Goal: Find specific page/section: Find specific page/section

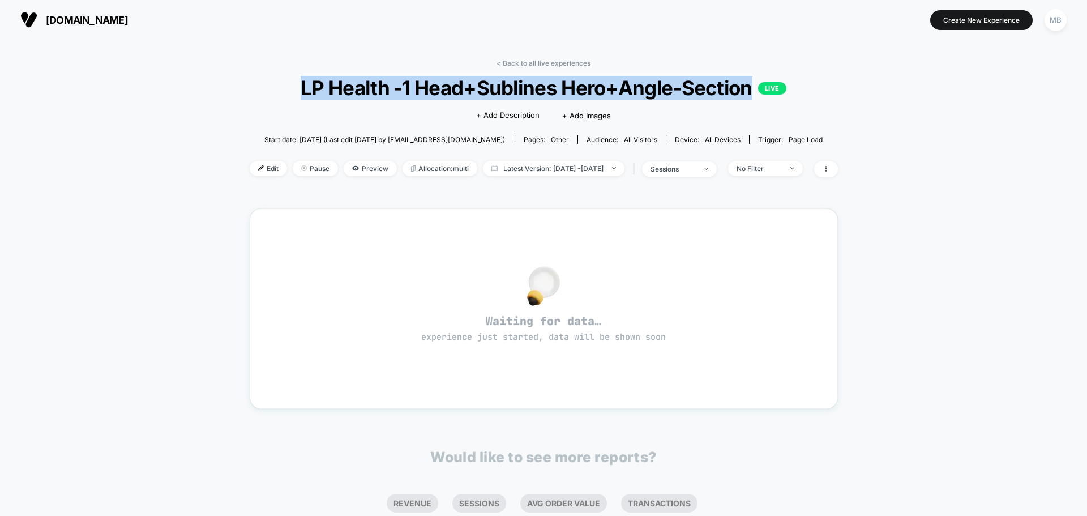
drag, startPoint x: 302, startPoint y: 84, endPoint x: 750, endPoint y: 92, distance: 447.7
click at [750, 93] on span "LP Health -1 Head+Sublines Hero+Angle-Section LIVE" at bounding box center [542, 88] width 529 height 24
copy span "LP Health -1 Head+Sublines Hero+Angle-Section"
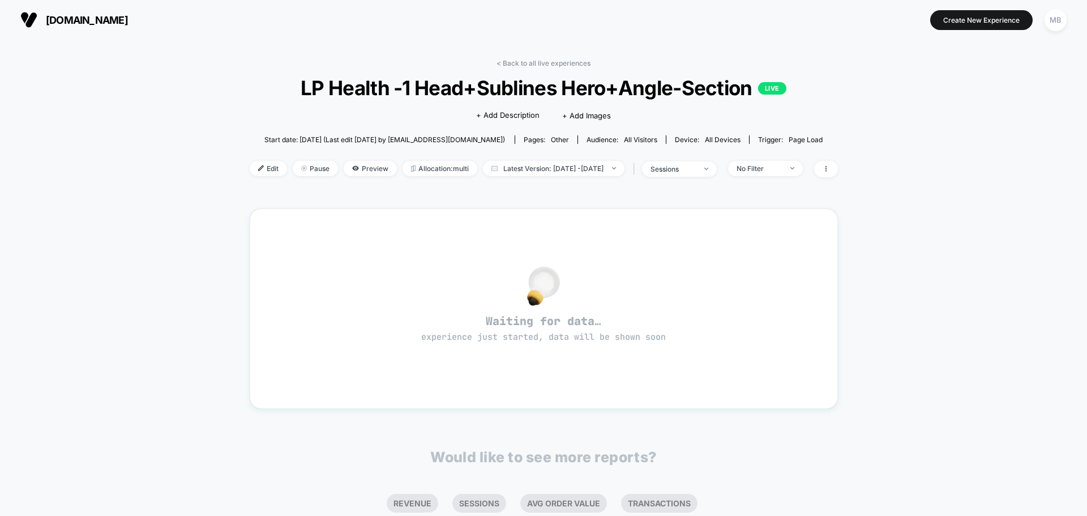
click at [529, 58] on div "< Back to all live experiences LP Health -1 Head+Sublines Hero+Angle-Section LI…" at bounding box center [544, 344] width 588 height 587
click at [530, 62] on link "< Back to all live experiences" at bounding box center [543, 63] width 94 height 8
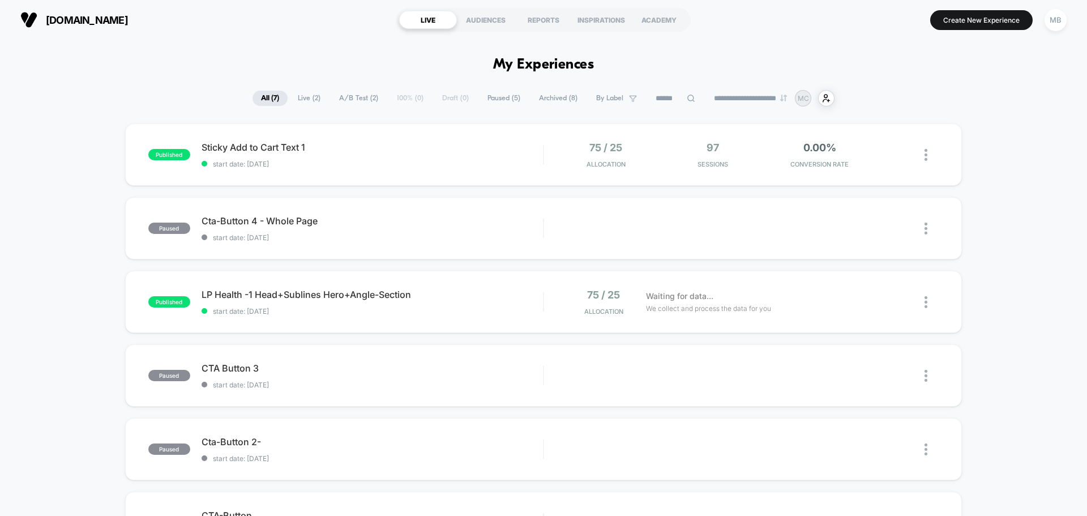
click at [57, 314] on div "published Sticky Add to Cart Text 1 start date: [DATE] 75 / 25 Allocation 97 Se…" at bounding box center [543, 403] width 1087 height 560
click at [91, 339] on div "published Sticky Add to Cart Text 1 start date: [DATE] 75 / 25 Allocation 97 Se…" at bounding box center [543, 403] width 1087 height 560
click at [500, 316] on div "published LP Health -1 Head+Sublines Hero+Angle-Section start date: [DATE] 75 /…" at bounding box center [543, 302] width 836 height 62
